Goal: Find specific page/section: Find specific page/section

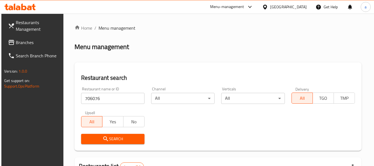
scroll to position [81, 0]
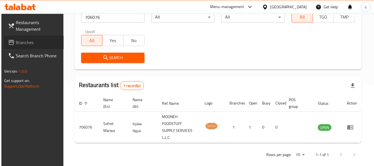
click at [21, 37] on link "Branches" at bounding box center [34, 42] width 60 height 13
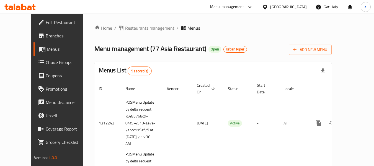
click at [126, 29] on span "Restaurants management" at bounding box center [149, 28] width 49 height 7
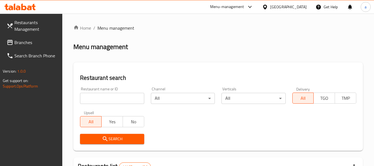
click at [116, 97] on input "search" at bounding box center [112, 98] width 64 height 11
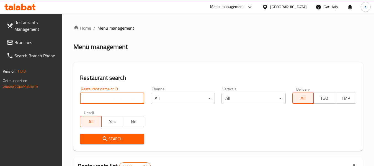
paste input "664075"
type input "664075"
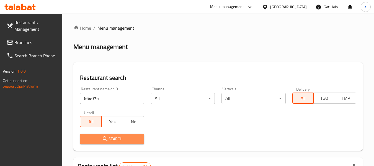
click at [129, 138] on span "Search" at bounding box center [112, 139] width 55 height 7
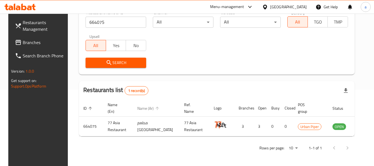
scroll to position [77, 0]
drag, startPoint x: 294, startPoint y: 74, endPoint x: 303, endPoint y: 80, distance: 10.9
click at [294, 75] on div "Home / Menu management Menu management Restaurant search Restaurant name or ID …" at bounding box center [217, 51] width 276 height 207
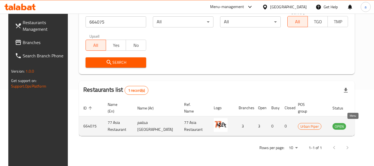
click at [362, 126] on icon "enhanced table" at bounding box center [365, 126] width 6 height 5
